Goal: Find contact information: Find contact information

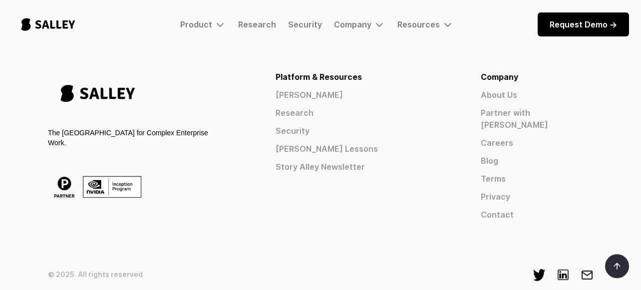
scroll to position [1723, 0]
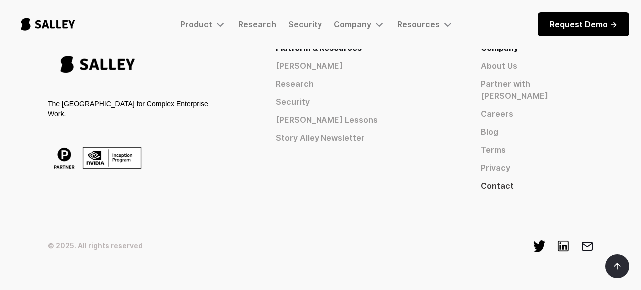
click at [525, 180] on link "Contact" at bounding box center [536, 186] width 112 height 12
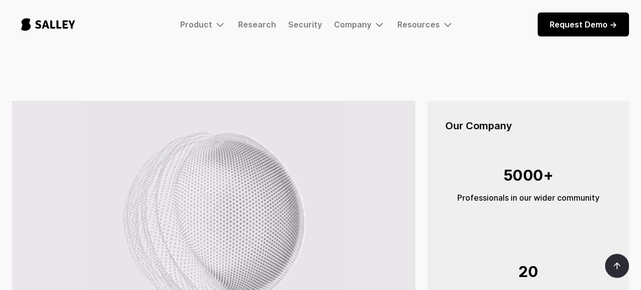
scroll to position [97, 0]
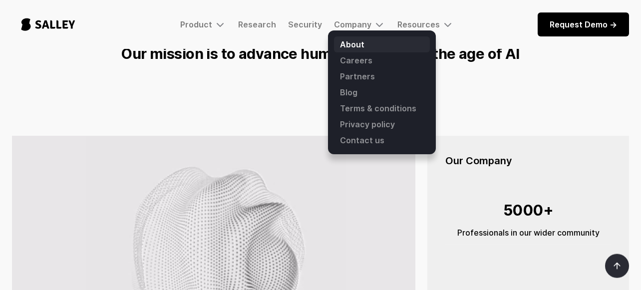
click at [357, 39] on link "About" at bounding box center [382, 44] width 96 height 16
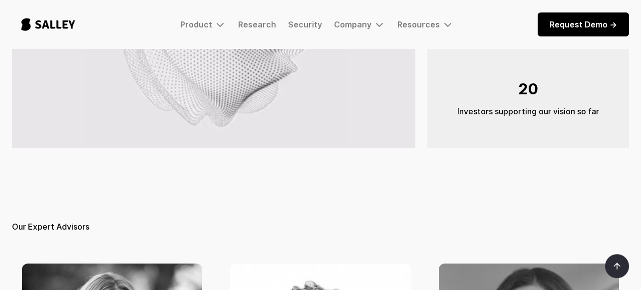
scroll to position [326, 0]
